Goal: Task Accomplishment & Management: Manage account settings

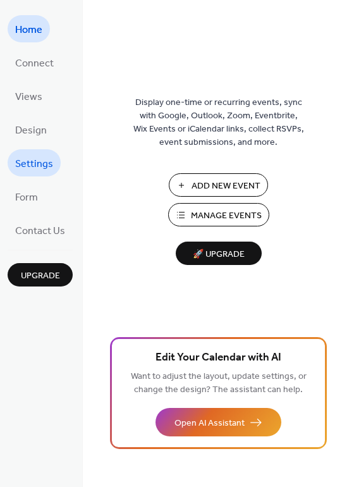
click at [43, 160] on span "Settings" at bounding box center [34, 164] width 38 height 20
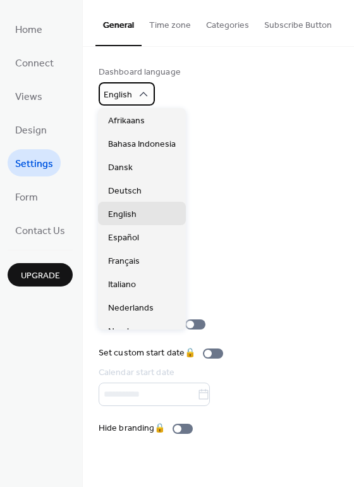
click at [148, 94] on icon at bounding box center [143, 94] width 13 height 13
click at [142, 91] on icon at bounding box center [143, 94] width 13 height 13
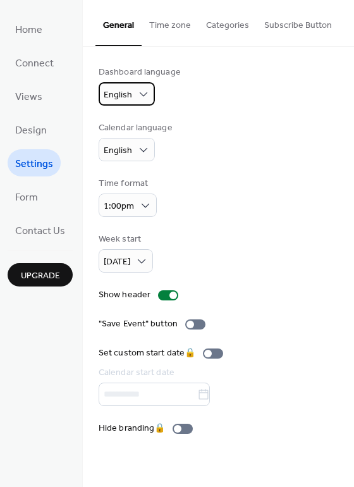
click at [142, 91] on icon at bounding box center [143, 94] width 13 height 13
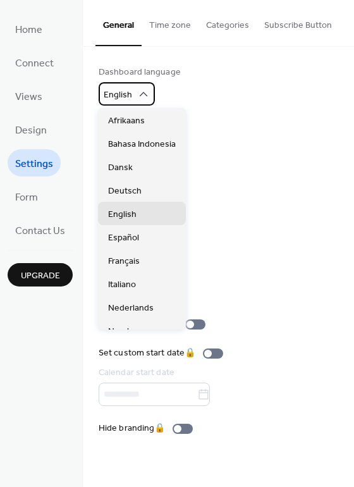
click at [142, 91] on icon at bounding box center [143, 94] width 13 height 13
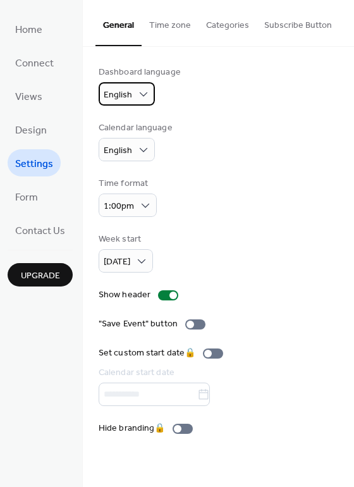
click at [142, 91] on icon at bounding box center [143, 94] width 13 height 13
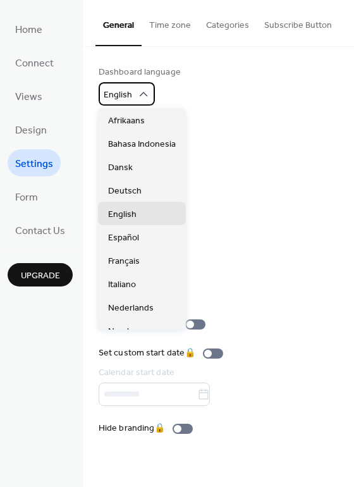
click at [142, 91] on icon at bounding box center [143, 94] width 13 height 13
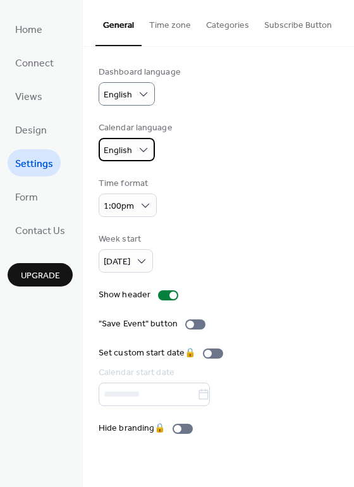
click at [133, 147] on div "English" at bounding box center [127, 149] width 56 height 23
click at [263, 262] on div "Week start [DATE]" at bounding box center [219, 253] width 240 height 40
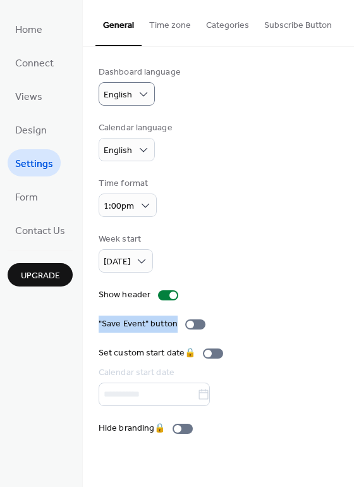
drag, startPoint x: 351, startPoint y: 320, endPoint x: 351, endPoint y: 299, distance: 20.3
click at [351, 299] on div "Dashboard language English Calendar language English Time format 1:00pm Week st…" at bounding box center [219, 251] width 272 height 408
click at [273, 334] on div "Dashboard language English Calendar language English Time format 1:00pm Week st…" at bounding box center [219, 251] width 240 height 370
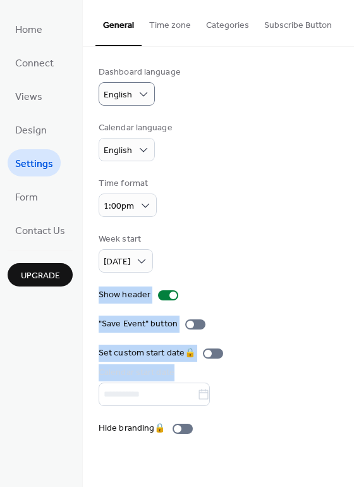
drag, startPoint x: 349, startPoint y: 390, endPoint x: 341, endPoint y: 204, distance: 186.3
click at [341, 204] on div "Dashboard language English Calendar language English Time format 1:00pm Week st…" at bounding box center [219, 251] width 272 height 408
click at [285, 241] on div "Week start [DATE]" at bounding box center [219, 253] width 240 height 40
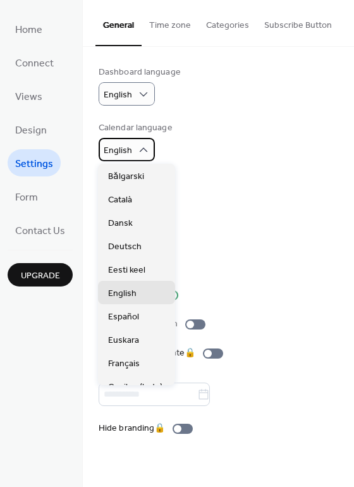
click at [124, 158] on span "English" at bounding box center [118, 150] width 28 height 17
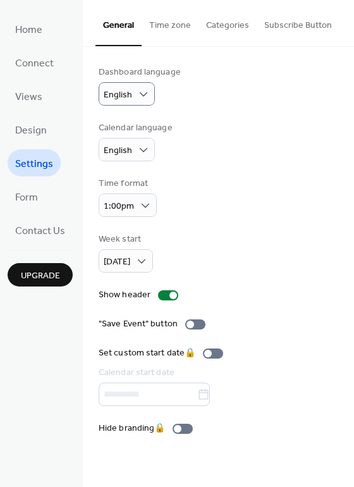
click at [211, 20] on button "Categories" at bounding box center [228, 22] width 58 height 45
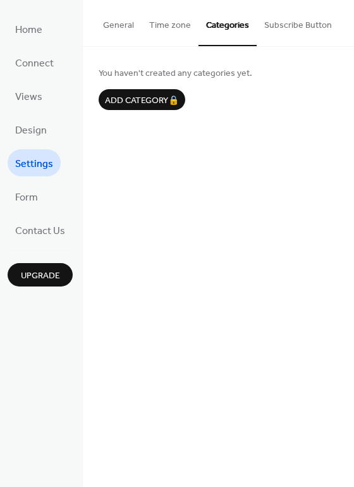
click at [173, 27] on button "Time zone" at bounding box center [170, 22] width 57 height 45
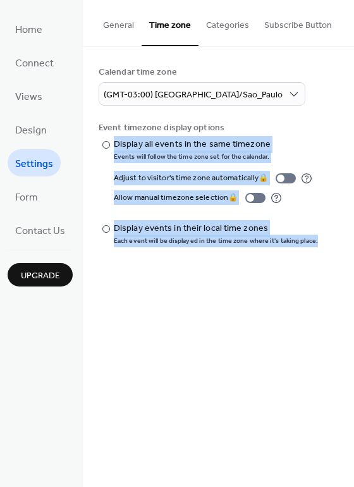
drag, startPoint x: 350, startPoint y: 129, endPoint x: 348, endPoint y: 173, distance: 43.8
click at [348, 173] on div "Calendar time zone (GMT-03:00) America/Sao_Paulo Event timezone display options…" at bounding box center [219, 156] width 272 height 218
click at [284, 18] on button "Subscribe Button" at bounding box center [298, 22] width 83 height 45
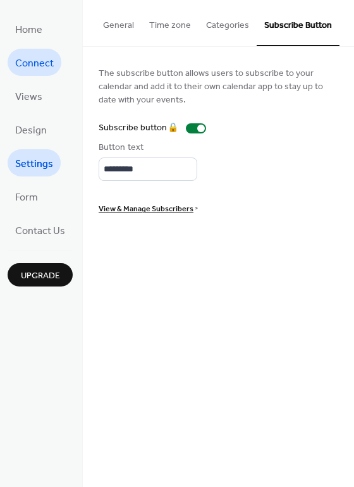
click at [36, 72] on span "Connect" at bounding box center [34, 64] width 39 height 20
